Goal: Consume media (video, audio)

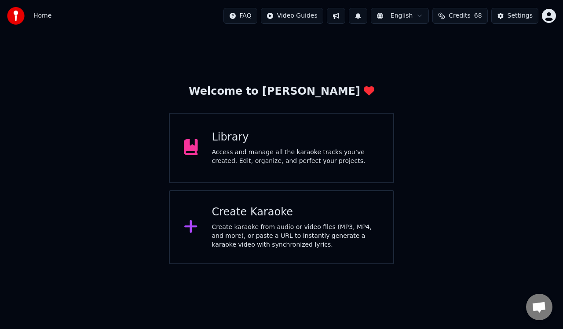
click at [286, 142] on div "Library" at bounding box center [296, 137] width 168 height 14
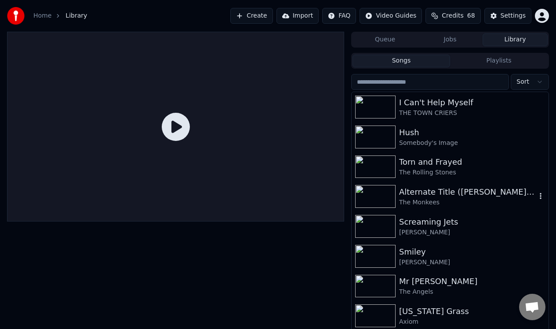
click at [373, 194] on img at bounding box center [375, 196] width 40 height 23
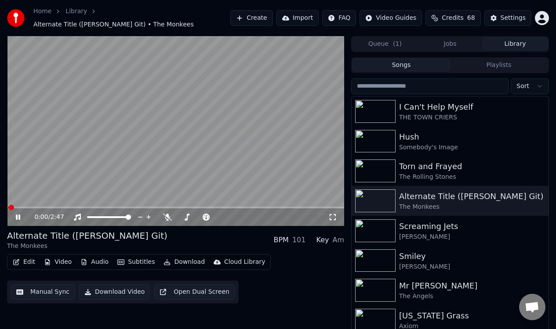
click at [17, 215] on icon at bounding box center [18, 216] width 4 height 5
click at [43, 292] on button "Manual Sync" at bounding box center [43, 292] width 65 height 16
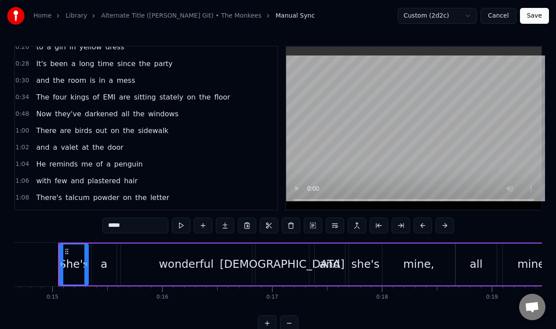
scroll to position [76, 0]
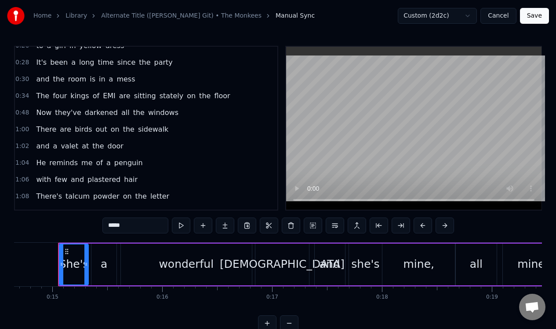
click at [197, 120] on div "0:48 Now they've darkened all the windows" at bounding box center [146, 112] width 263 height 17
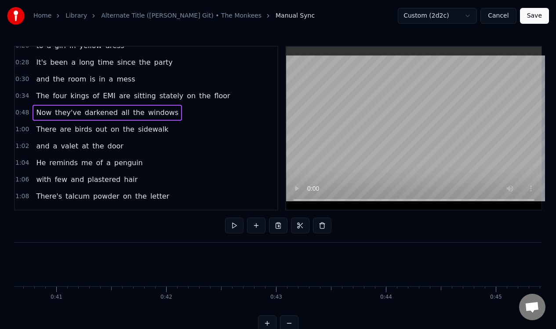
scroll to position [0, 5326]
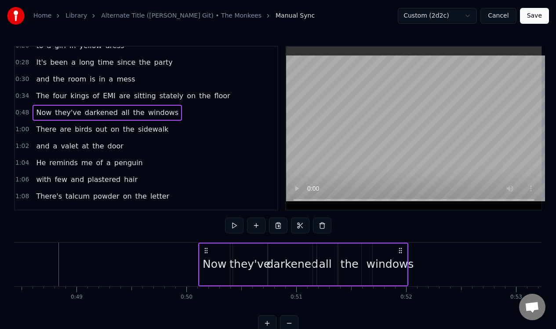
drag, startPoint x: 259, startPoint y: 251, endPoint x: 399, endPoint y: 251, distance: 139.9
click at [399, 251] on icon at bounding box center [400, 250] width 7 height 7
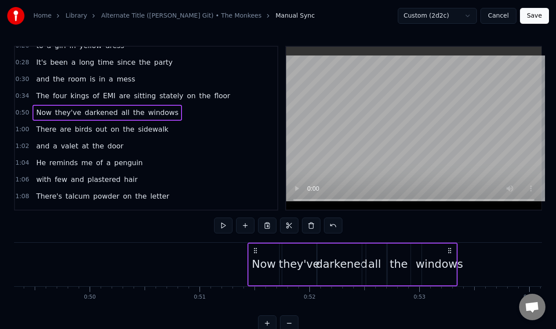
drag, startPoint x: 400, startPoint y: 251, endPoint x: 489, endPoint y: 248, distance: 88.4
click at [458, 248] on div "Now they've darkened all the windows" at bounding box center [353, 264] width 211 height 44
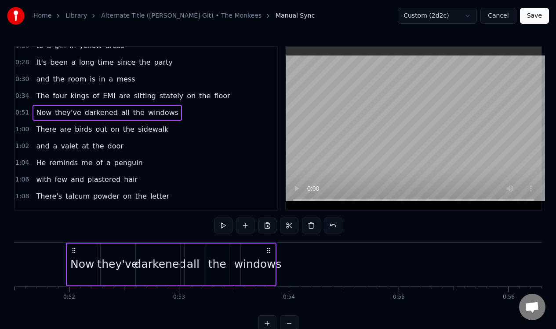
scroll to position [22, 0]
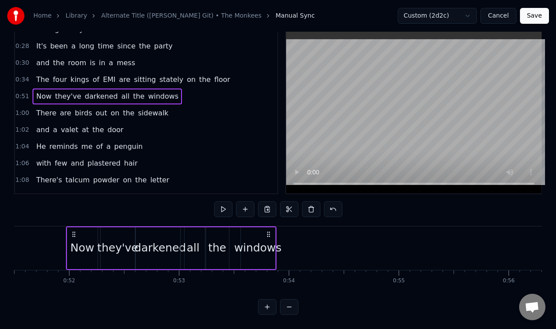
click at [289, 305] on button at bounding box center [289, 307] width 18 height 16
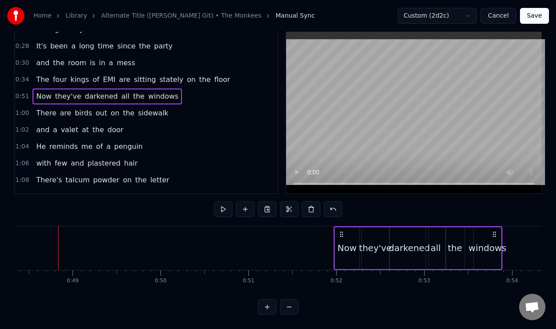
click at [289, 305] on button at bounding box center [289, 307] width 18 height 16
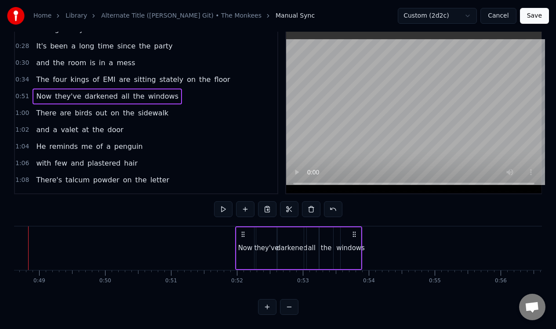
click at [289, 305] on button at bounding box center [289, 307] width 18 height 16
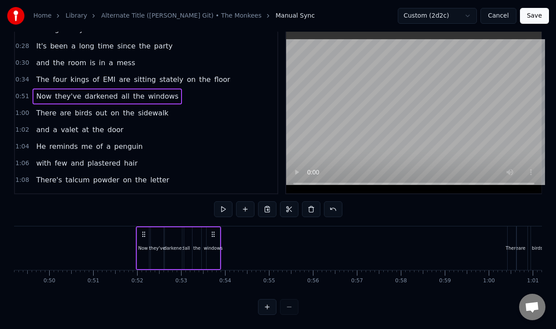
scroll to position [0, 2104]
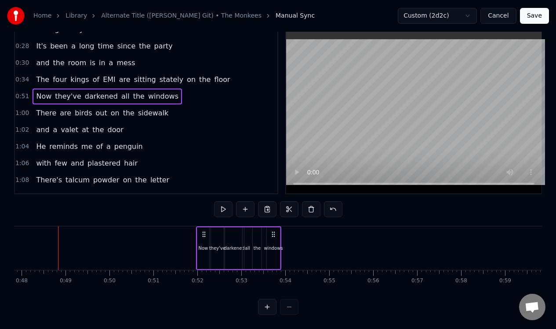
click at [289, 305] on div at bounding box center [278, 307] width 40 height 16
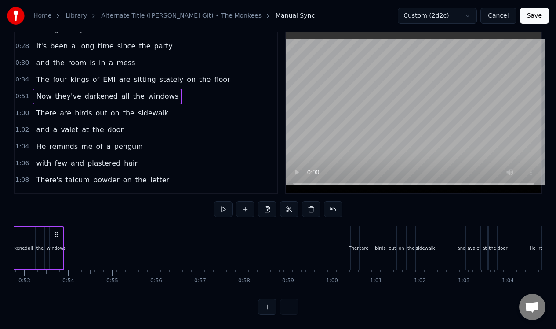
scroll to position [0, 2315]
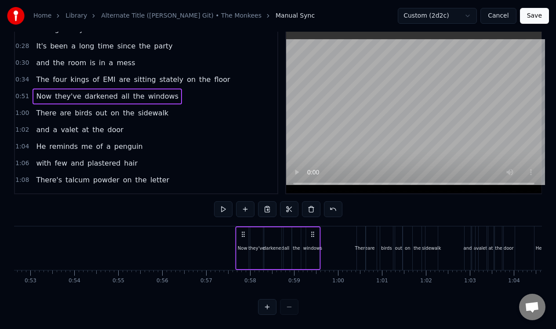
drag, startPoint x: 61, startPoint y: 227, endPoint x: 311, endPoint y: 218, distance: 250.4
click at [311, 218] on div "0:15 She's a wonderful [DEMOGRAPHIC_DATA] and she's mine, all mine 0:19 And the…" at bounding box center [278, 171] width 528 height 285
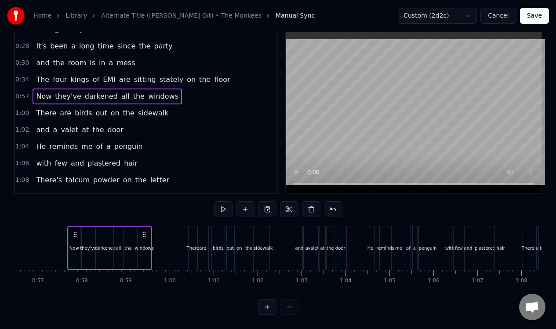
scroll to position [0, 2431]
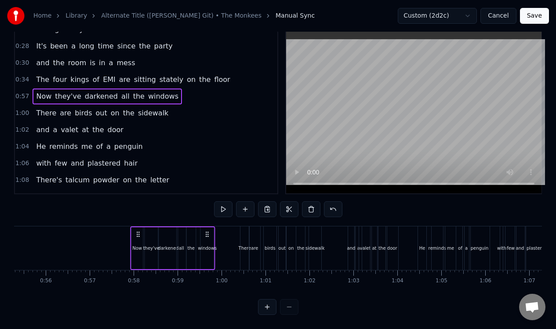
drag, startPoint x: 197, startPoint y: 226, endPoint x: 209, endPoint y: 226, distance: 11.9
click at [209, 230] on icon at bounding box center [207, 233] width 7 height 7
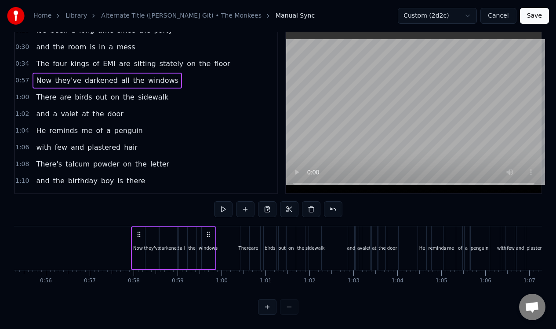
click at [173, 91] on div "1:00 There are birds out on the sidewalk" at bounding box center [146, 97] width 263 height 17
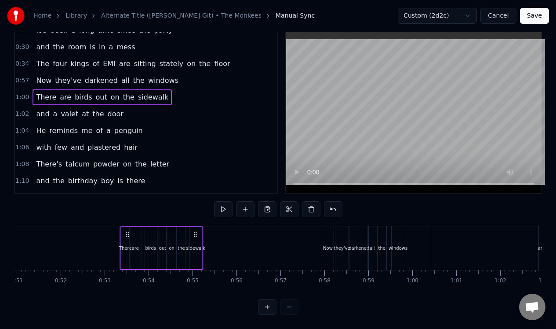
scroll to position [0, 2241]
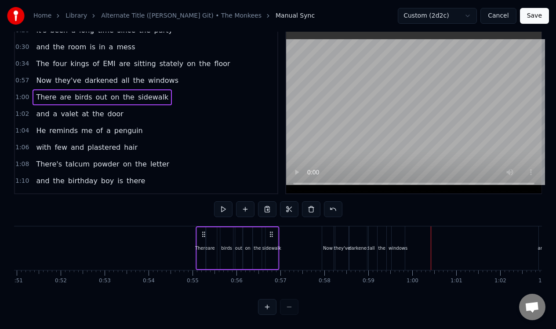
drag, startPoint x: 249, startPoint y: 226, endPoint x: 204, endPoint y: 249, distance: 50.6
click at [205, 249] on div "There are birds out on the sidewalk" at bounding box center [238, 248] width 84 height 44
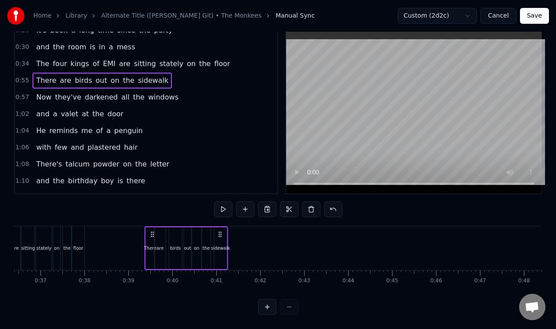
scroll to position [0, 1590]
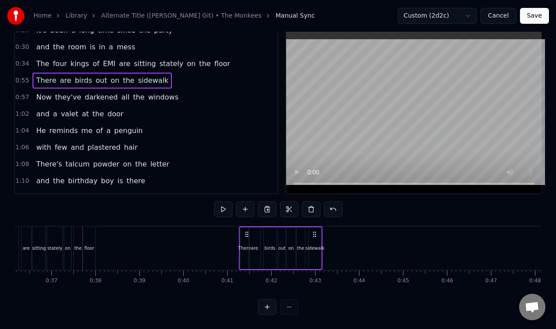
drag, startPoint x: 203, startPoint y: 227, endPoint x: 247, endPoint y: 223, distance: 43.8
click at [247, 226] on div "There are birds out on the sidewalk" at bounding box center [281, 248] width 84 height 44
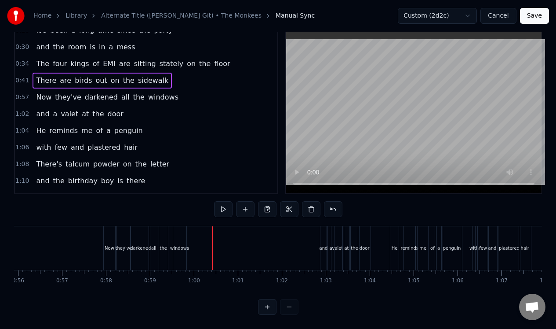
scroll to position [0, 2480]
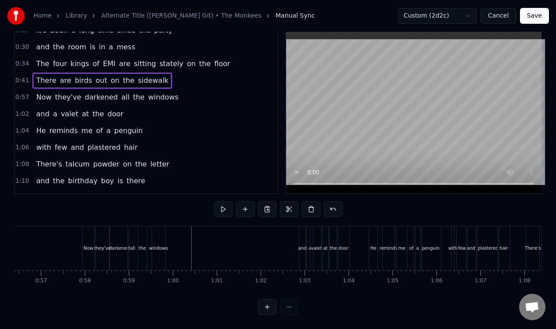
click at [150, 106] on div "1:02 and a valet at the door" at bounding box center [146, 114] width 263 height 17
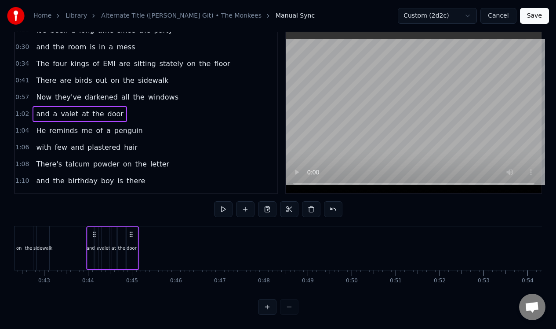
scroll to position [0, 1827]
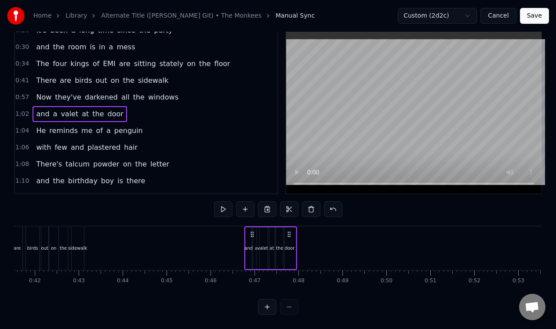
drag, startPoint x: 307, startPoint y: 227, endPoint x: 252, endPoint y: 226, distance: 55.0
click at [252, 230] on icon at bounding box center [252, 233] width 7 height 7
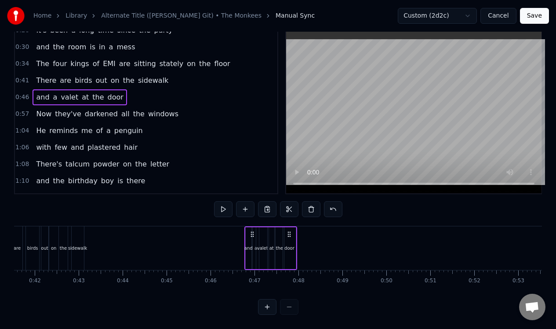
click at [176, 78] on div "0:41 There are birds out on the sidewalk" at bounding box center [146, 80] width 263 height 17
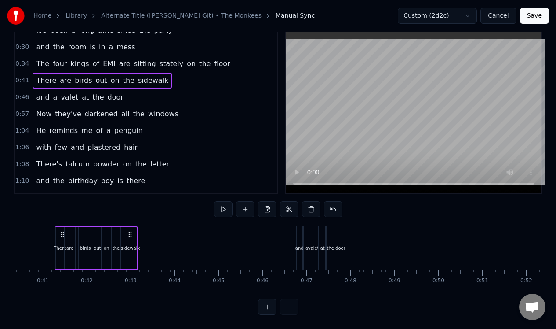
scroll to position [0, 1771]
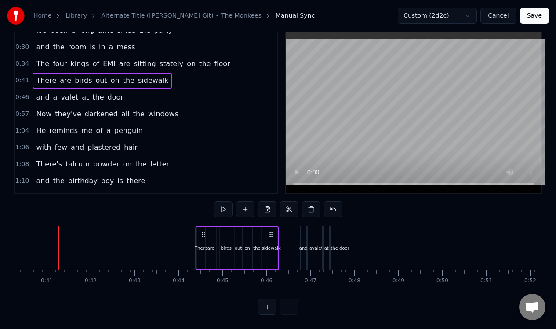
drag, startPoint x: 135, startPoint y: 228, endPoint x: 272, endPoint y: 236, distance: 137.4
click at [272, 236] on div "There are birds out on the sidewalk" at bounding box center [237, 248] width 84 height 44
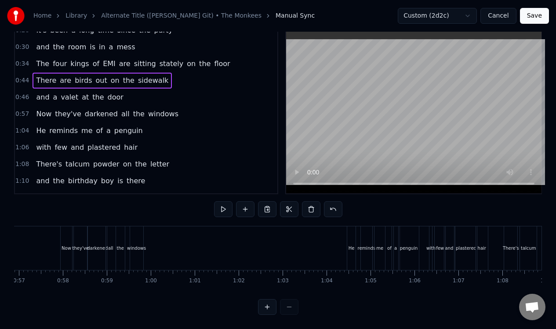
scroll to position [0, 2499]
click at [180, 106] on div "0:57 Now they've darkened all the windows" at bounding box center [146, 114] width 263 height 17
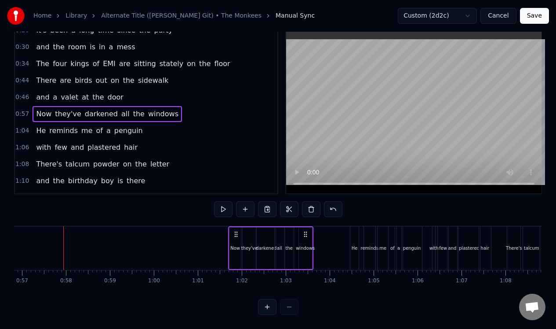
drag, startPoint x: 142, startPoint y: 228, endPoint x: 308, endPoint y: 234, distance: 166.4
click at [308, 237] on div "Now they've darkened all the windows" at bounding box center [270, 248] width 85 height 44
click at [170, 129] on div "1:04 He reminds me of a penguin" at bounding box center [146, 130] width 263 height 17
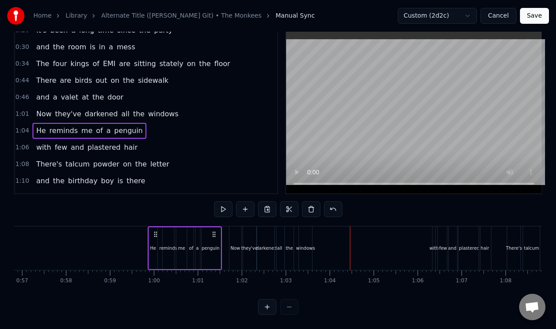
drag, startPoint x: 359, startPoint y: 228, endPoint x: 157, endPoint y: 238, distance: 202.6
click at [157, 238] on div "He reminds me of a penguin" at bounding box center [185, 248] width 74 height 44
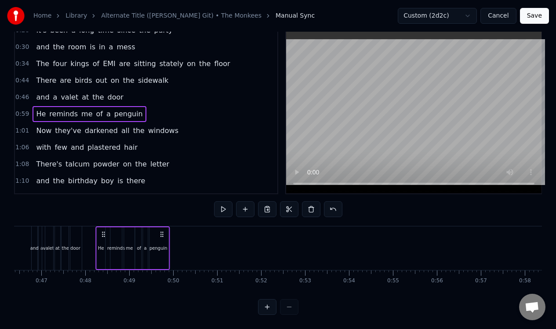
scroll to position [0, 2038]
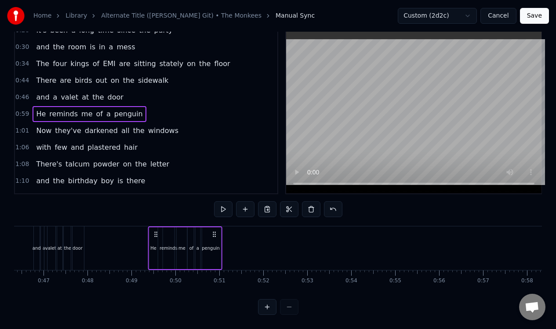
drag, startPoint x: 157, startPoint y: 227, endPoint x: 158, endPoint y: 234, distance: 7.1
click at [158, 234] on div "He reminds me of a penguin" at bounding box center [185, 248] width 74 height 44
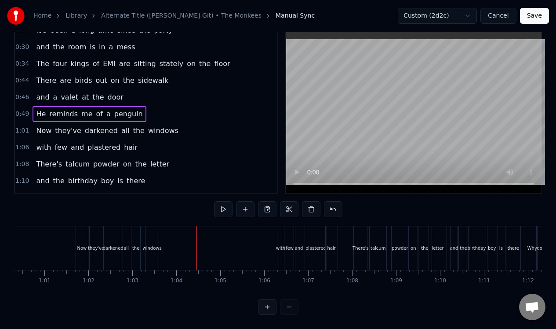
scroll to position [0, 2656]
click at [176, 144] on div "1:06 with few and plastered hair" at bounding box center [146, 147] width 263 height 17
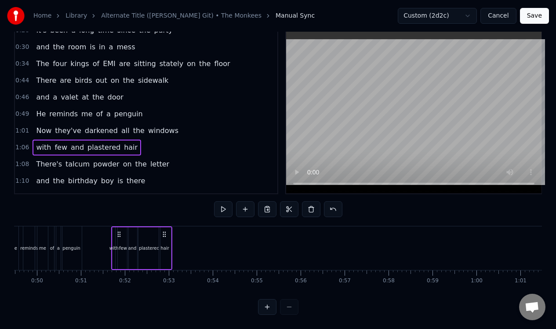
scroll to position [0, 2175]
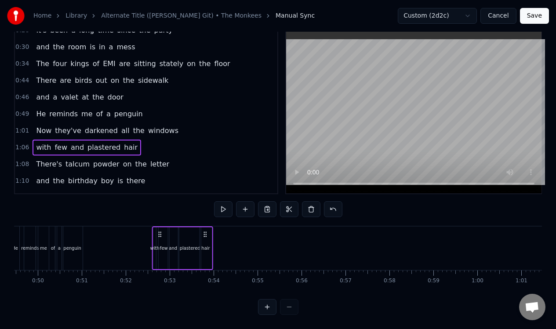
drag, startPoint x: 284, startPoint y: 228, endPoint x: 160, endPoint y: 238, distance: 123.9
click at [160, 238] on div "with few and plastered hair" at bounding box center [182, 248] width 61 height 44
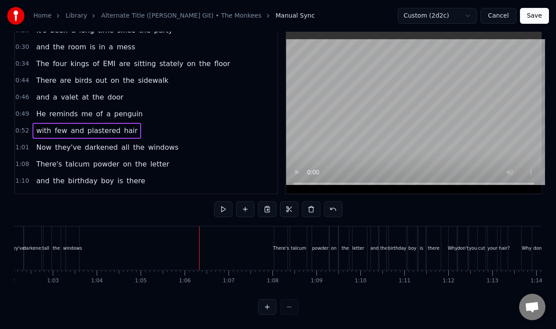
scroll to position [0, 2748]
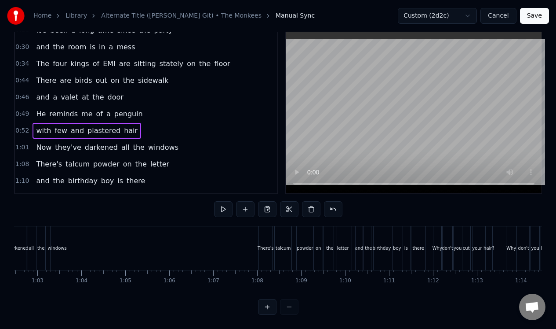
click at [186, 80] on div "0:44 There are birds out on the sidewalk" at bounding box center [146, 80] width 263 height 17
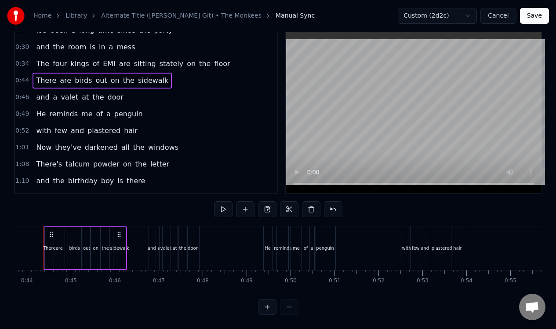
scroll to position [0, 1908]
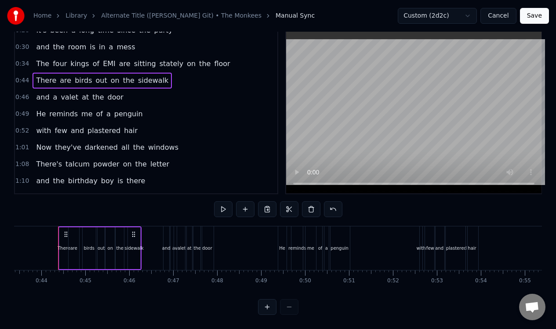
click at [178, 139] on div "1:01 Now they've darkened all the windows" at bounding box center [146, 147] width 263 height 17
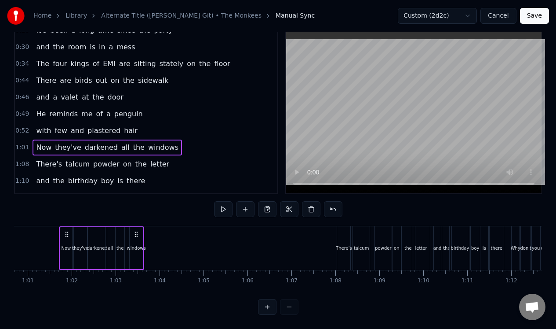
scroll to position [0, 2670]
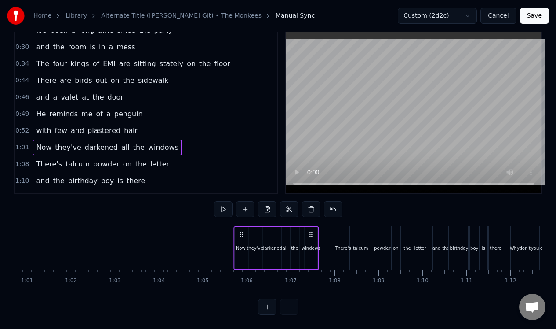
drag, startPoint x: 65, startPoint y: 227, endPoint x: 241, endPoint y: 245, distance: 176.9
click at [241, 245] on div "Now they've darkened all the windows" at bounding box center [276, 248] width 85 height 44
click at [183, 157] on div "1:08 There's talcum powder on the letter" at bounding box center [146, 164] width 263 height 17
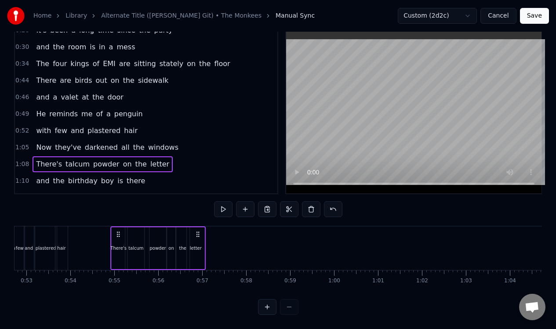
scroll to position [0, 2316]
drag, startPoint x: 344, startPoint y: 227, endPoint x: 130, endPoint y: 253, distance: 215.8
click at [130, 253] on div "There's talcum powder on the letter" at bounding box center [169, 248] width 95 height 44
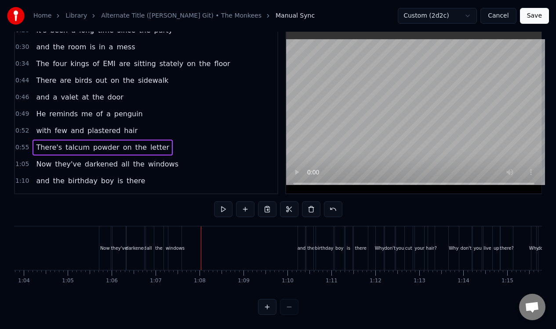
scroll to position [0, 2815]
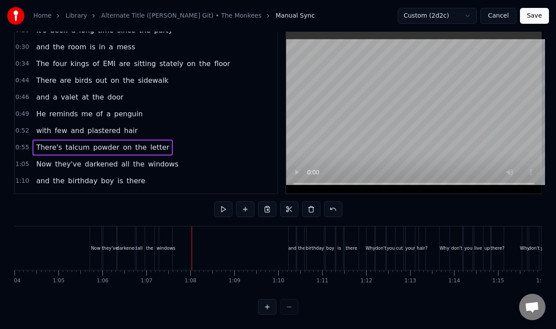
click at [175, 177] on div "1:10 and the birthday boy is there" at bounding box center [146, 180] width 263 height 17
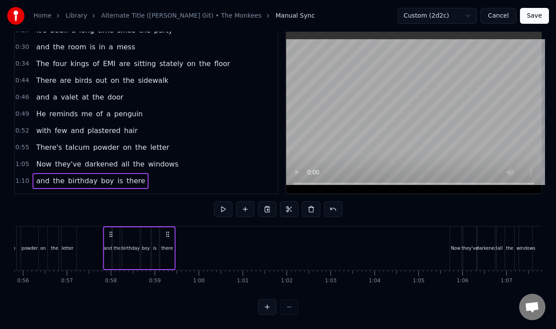
scroll to position [0, 2451]
drag, startPoint x: 297, startPoint y: 228, endPoint x: 127, endPoint y: 241, distance: 170.7
click at [125, 247] on div "and the birthday boy is there" at bounding box center [153, 248] width 72 height 44
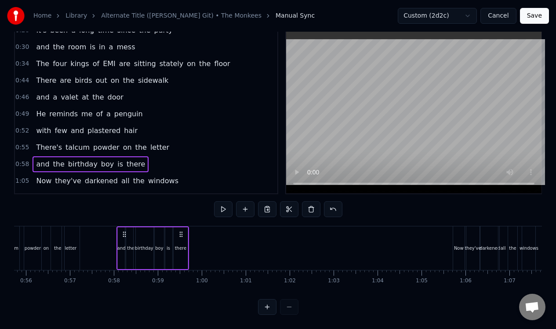
click at [178, 172] on div "1:05 Now they've darkened all the windows" at bounding box center [146, 180] width 263 height 17
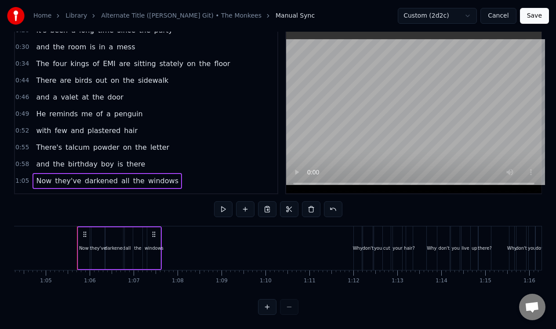
scroll to position [0, 2861]
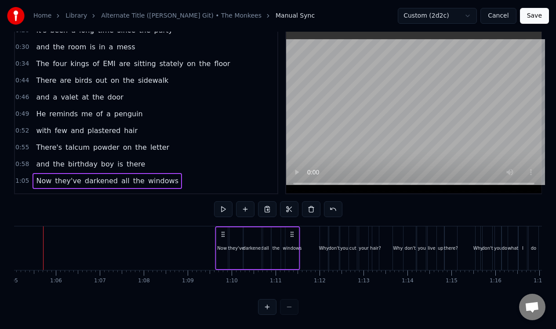
drag, startPoint x: 122, startPoint y: 226, endPoint x: 295, endPoint y: 243, distance: 173.3
click at [295, 243] on div "Now they've darkened all the windows" at bounding box center [257, 248] width 85 height 44
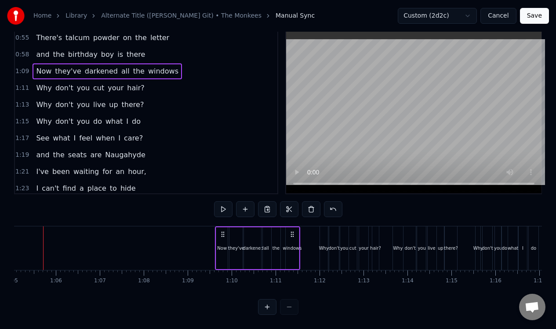
scroll to position [207, 0]
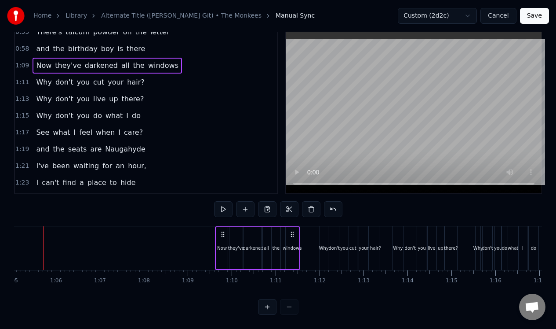
click at [175, 79] on div "1:11 Why don't you cut your hair?" at bounding box center [146, 82] width 263 height 17
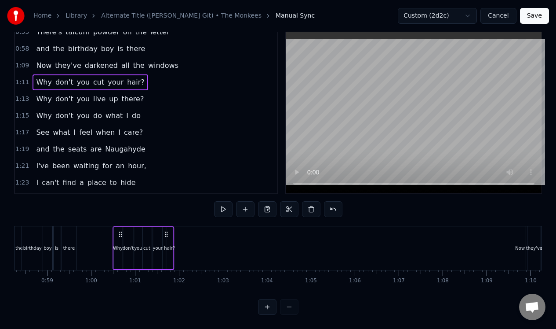
scroll to position [0, 2559]
drag, startPoint x: 328, startPoint y: 228, endPoint x: 129, endPoint y: 243, distance: 199.8
click at [128, 244] on div "Why don't you cut your hair?" at bounding box center [152, 248] width 62 height 44
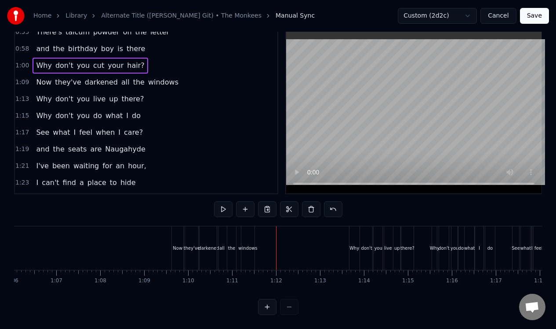
scroll to position [0, 2911]
click at [156, 94] on div "1:13 Why don't you live up there?" at bounding box center [146, 99] width 263 height 17
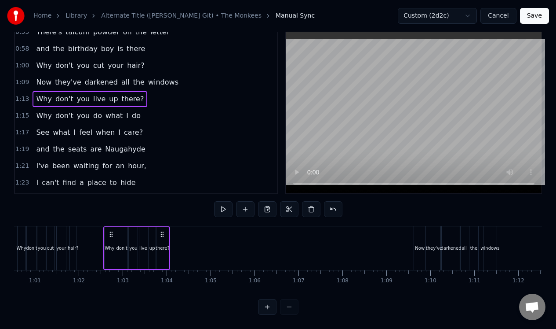
scroll to position [0, 2659]
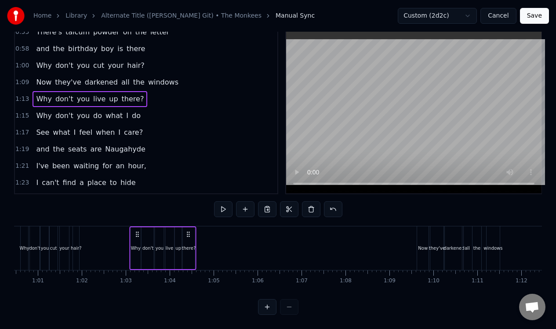
drag, startPoint x: 349, startPoint y: 229, endPoint x: 136, endPoint y: 232, distance: 212.9
click at [136, 232] on div "Why don't you live up there?" at bounding box center [162, 248] width 67 height 44
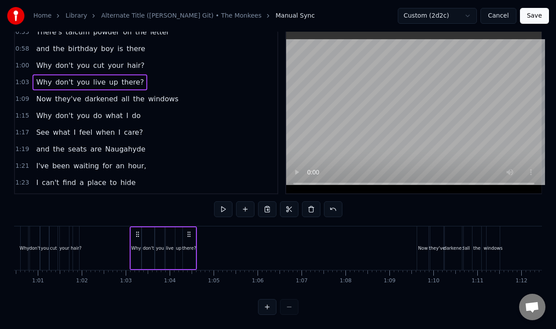
click at [196, 92] on div "1:09 Now they've darkened all the windows" at bounding box center [146, 99] width 263 height 17
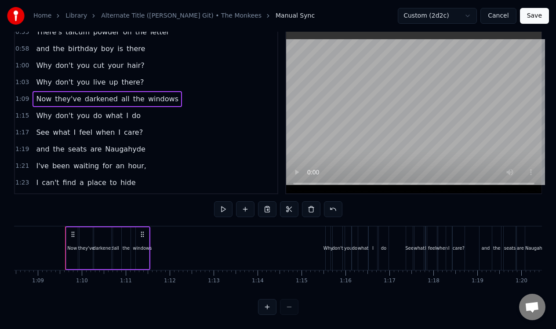
scroll to position [0, 2990]
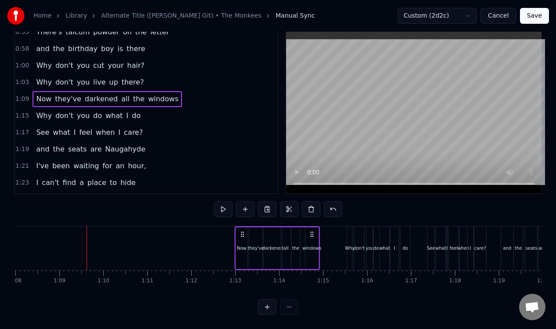
drag, startPoint x: 165, startPoint y: 229, endPoint x: 314, endPoint y: 257, distance: 150.9
click at [314, 257] on div "Now they've darkened all the windows" at bounding box center [277, 248] width 85 height 44
click at [143, 110] on div "1:15 Why don't you do what I do" at bounding box center [146, 115] width 263 height 17
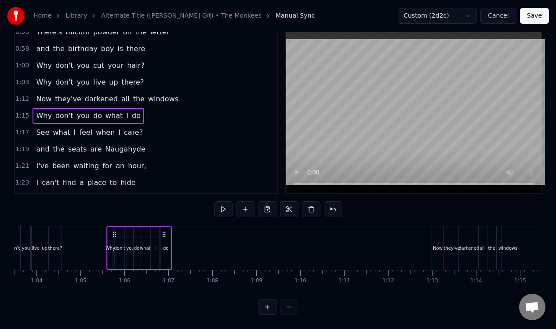
scroll to position [0, 2788]
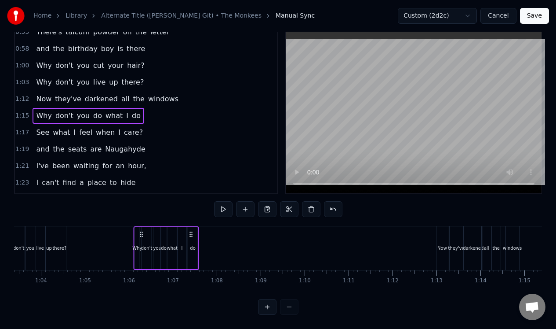
drag, startPoint x: 355, startPoint y: 229, endPoint x: 141, endPoint y: 251, distance: 214.5
click at [141, 251] on div "Why don't you do what I do" at bounding box center [167, 248] width 66 height 44
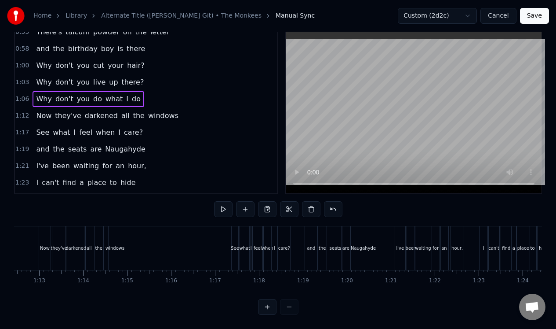
scroll to position [0, 3183]
click at [167, 128] on div "1:17 See what I feel when I care?" at bounding box center [146, 132] width 263 height 17
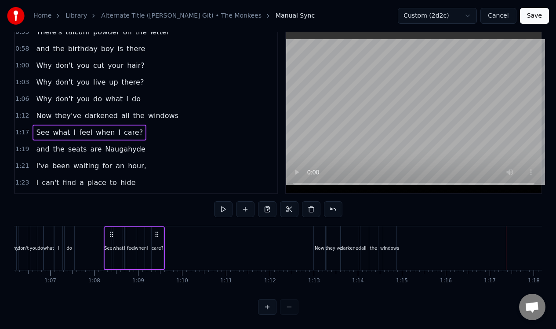
scroll to position [0, 2909]
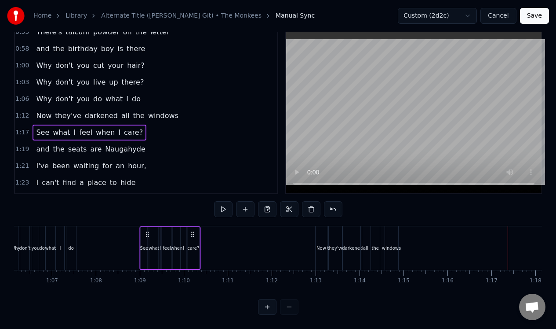
drag, startPoint x: 242, startPoint y: 227, endPoint x: 151, endPoint y: 240, distance: 91.4
click at [148, 241] on div "See what I feel when I care?" at bounding box center [169, 248] width 61 height 44
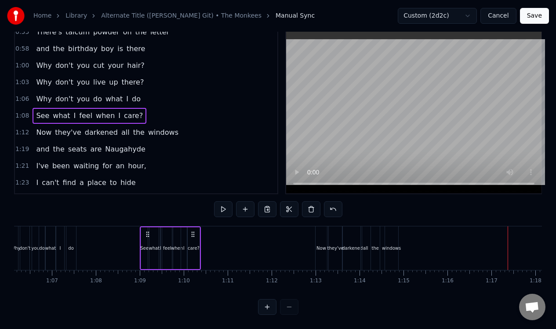
click at [193, 141] on div "1:19 and the seats are Naugahyde" at bounding box center [146, 149] width 263 height 17
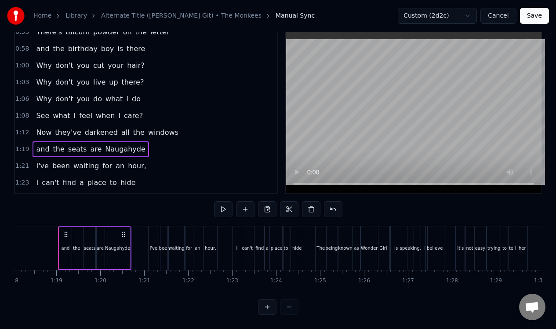
click at [186, 130] on div "1:12 Now they've darkened all the windows" at bounding box center [146, 132] width 263 height 17
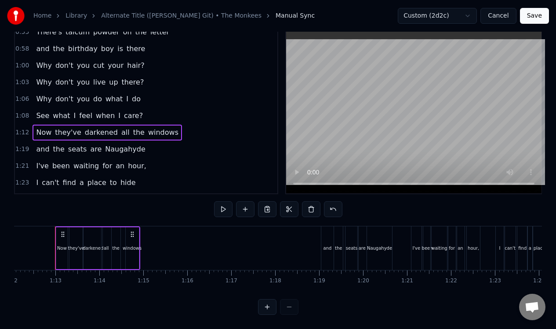
scroll to position [0, 3166]
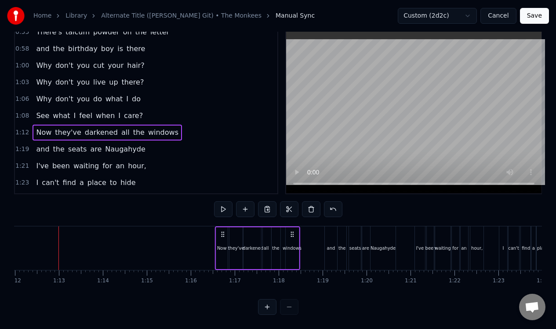
drag, startPoint x: 64, startPoint y: 226, endPoint x: 221, endPoint y: 248, distance: 158.1
click at [221, 248] on div "Now they've darkened all the windows" at bounding box center [257, 248] width 85 height 44
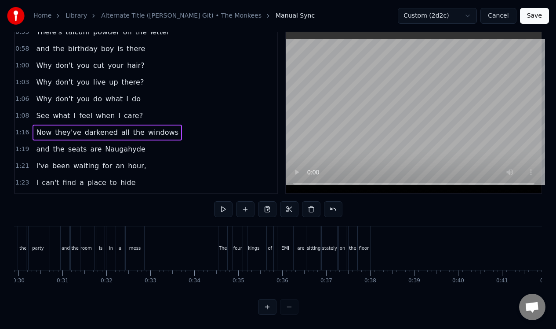
scroll to position [0, 1386]
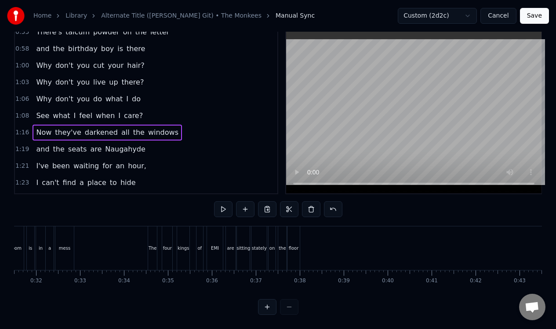
click at [539, 15] on button "Save" at bounding box center [534, 16] width 29 height 16
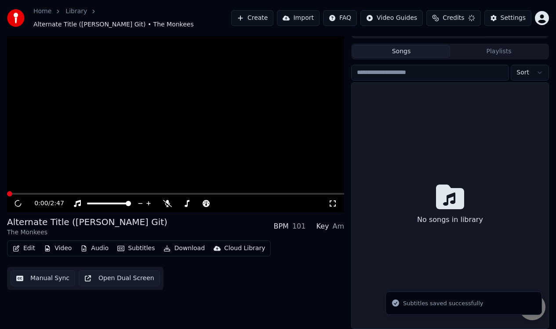
scroll to position [14, 0]
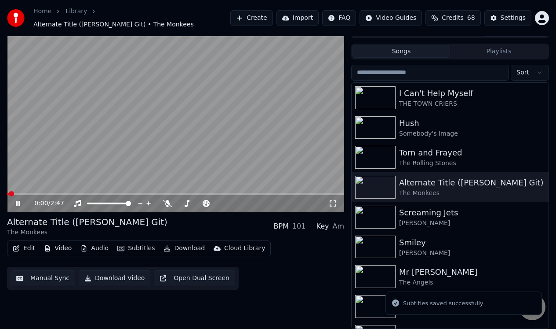
click at [17, 200] on icon at bounding box center [24, 203] width 20 height 7
drag, startPoint x: 541, startPoint y: 123, endPoint x: 549, endPoint y: 118, distance: 8.7
click at [549, 118] on div "I Can't Help Myself THE TOWN CRIERS Hush Somebody's Image [PERSON_NAME] and Fra…" at bounding box center [450, 205] width 198 height 246
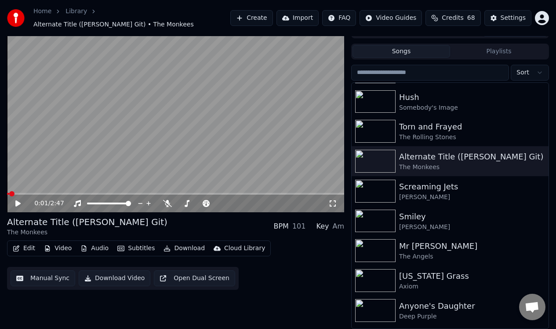
scroll to position [0, 0]
